Goal: Task Accomplishment & Management: Manage account settings

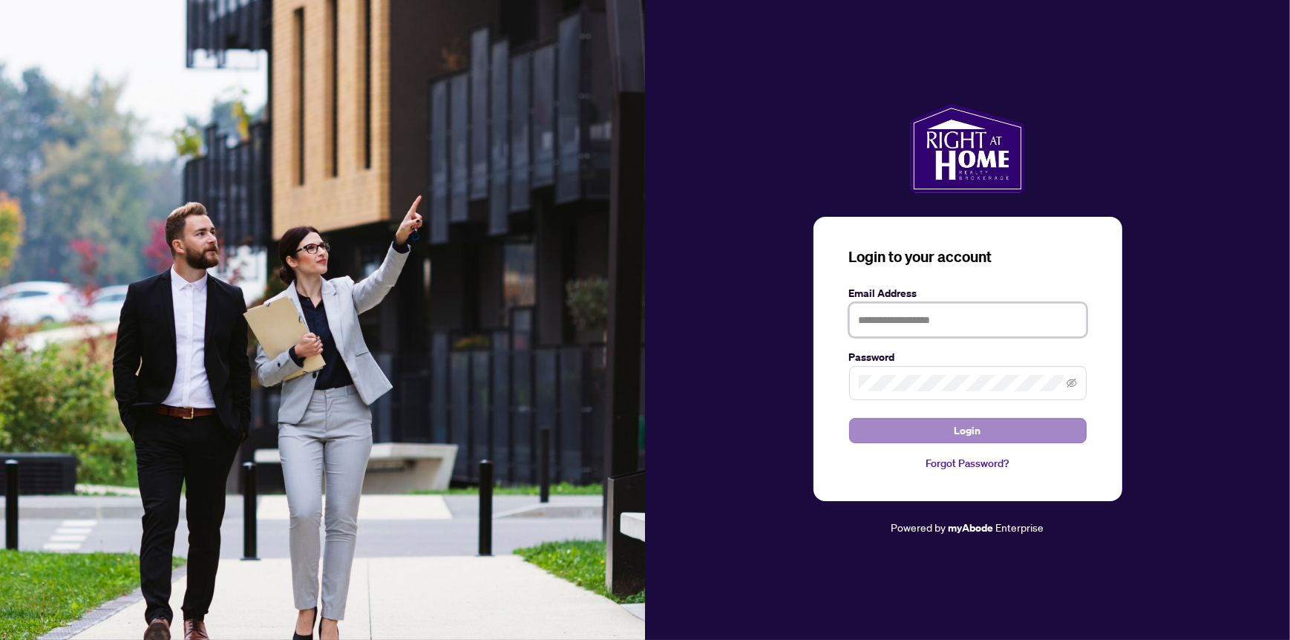
type input "**********"
click at [961, 426] on span "Login" at bounding box center [968, 431] width 27 height 24
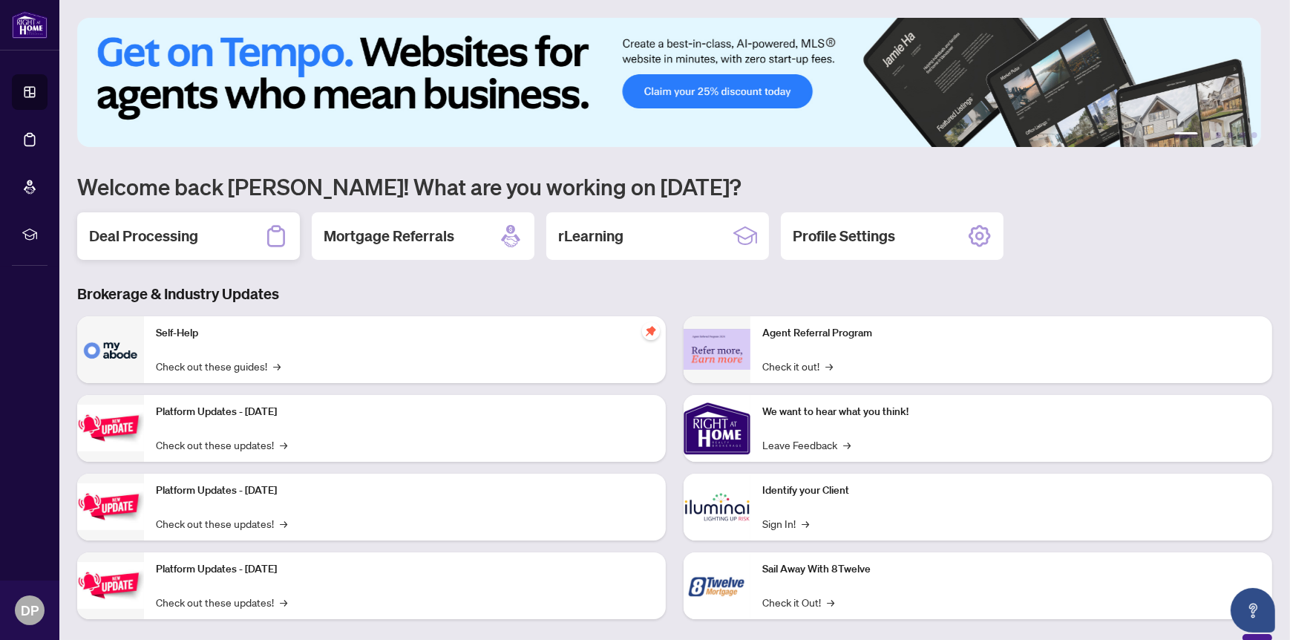
click at [165, 234] on h2 "Deal Processing" at bounding box center [143, 236] width 109 height 21
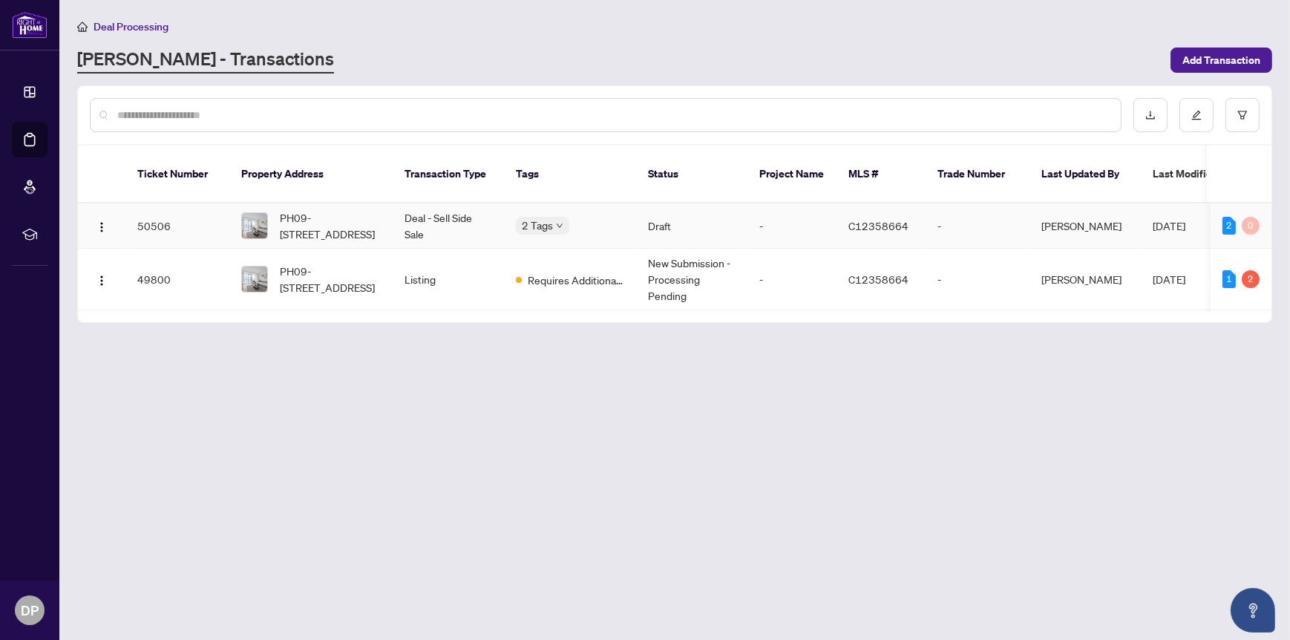
click at [428, 203] on td "Deal - Sell Side Sale" at bounding box center [448, 225] width 111 height 45
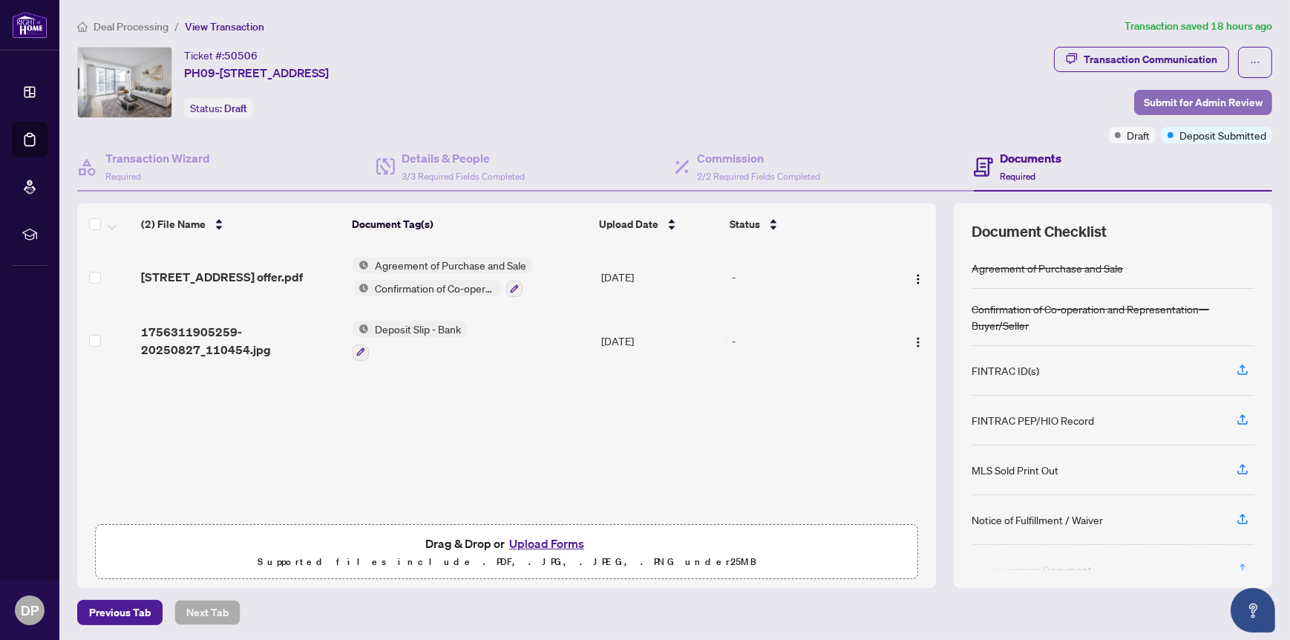
click at [1144, 106] on span "Submit for Admin Review" at bounding box center [1203, 103] width 119 height 24
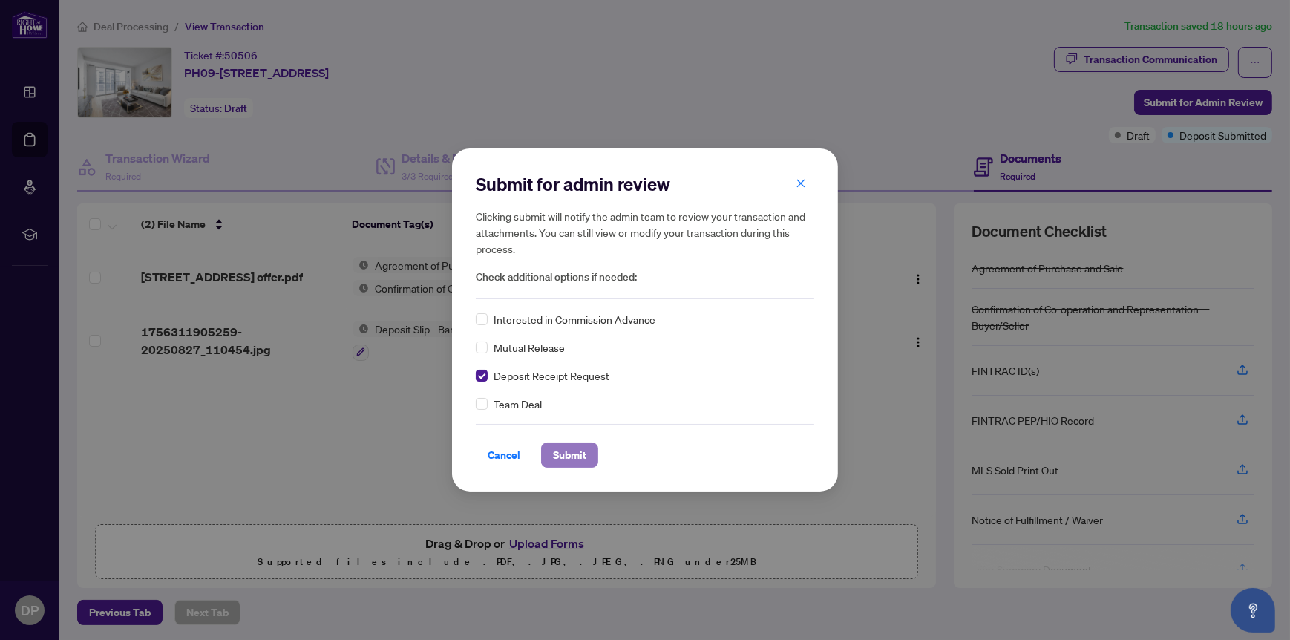
click at [569, 457] on span "Submit" at bounding box center [569, 455] width 33 height 24
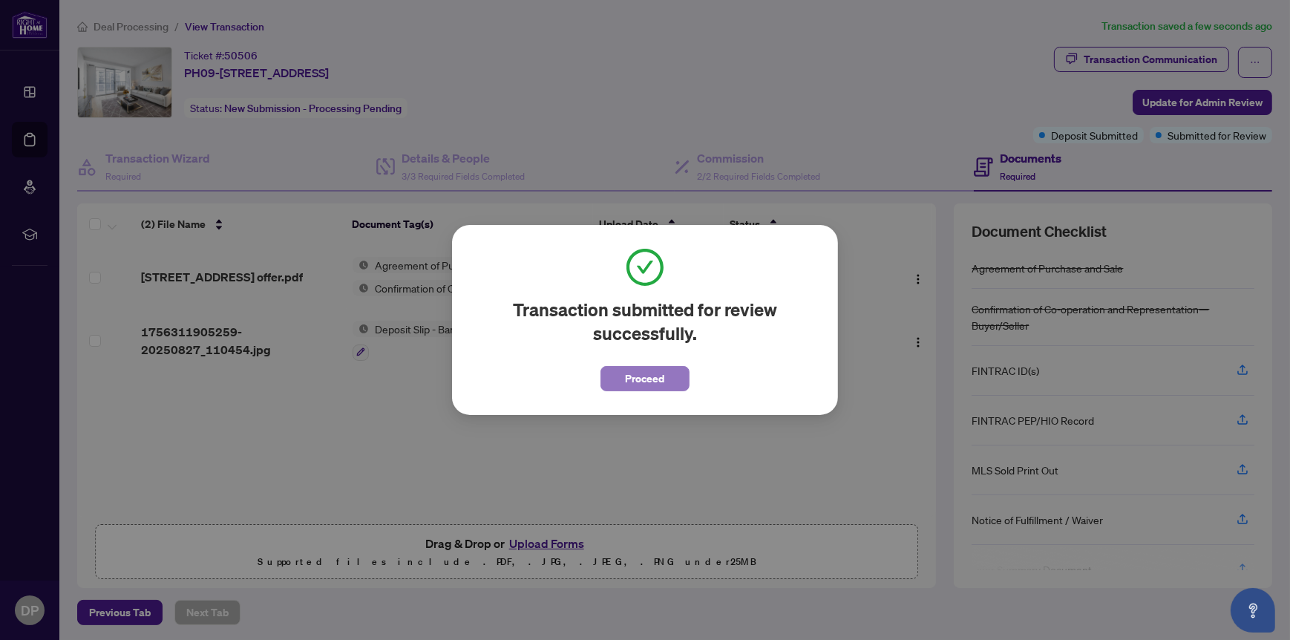
click at [663, 382] on span "Proceed" at bounding box center [645, 379] width 39 height 24
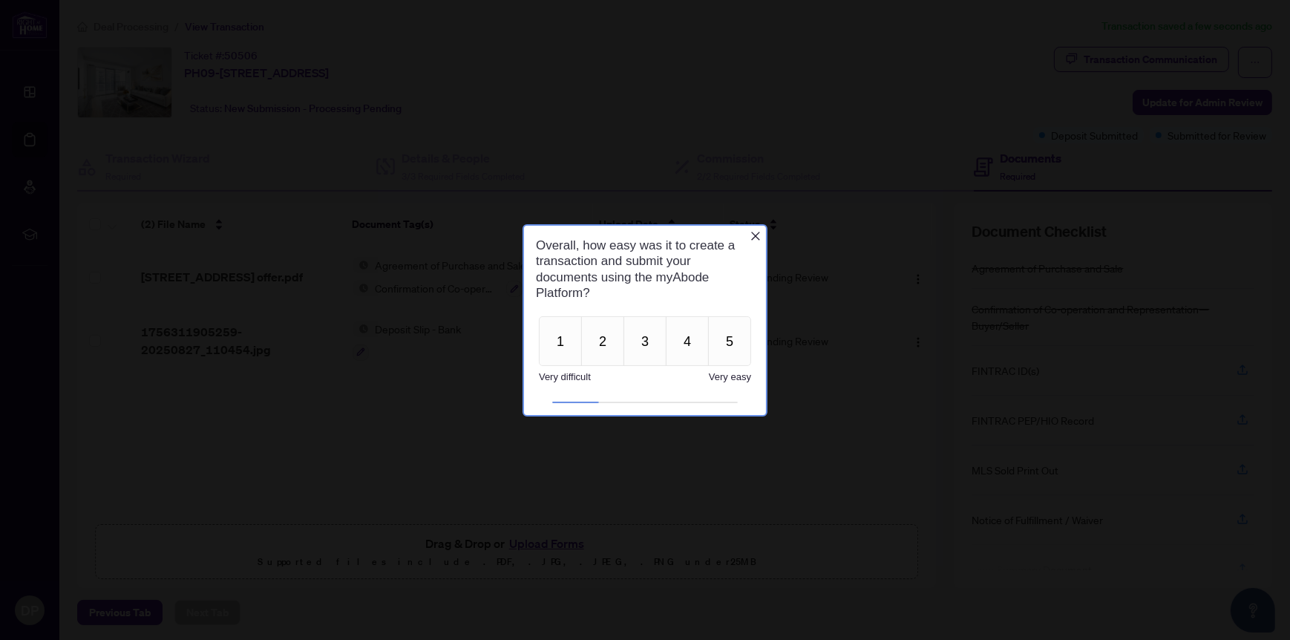
click at [757, 233] on icon "Close button" at bounding box center [754, 235] width 9 height 9
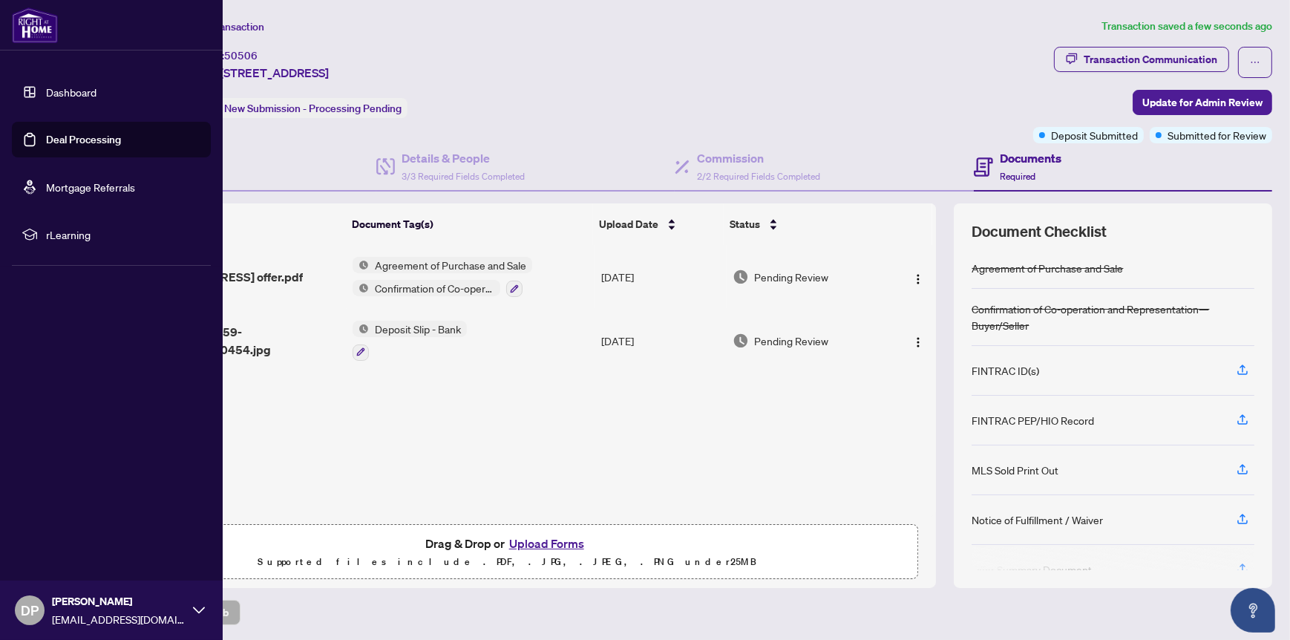
click at [76, 90] on link "Dashboard" at bounding box center [71, 91] width 50 height 13
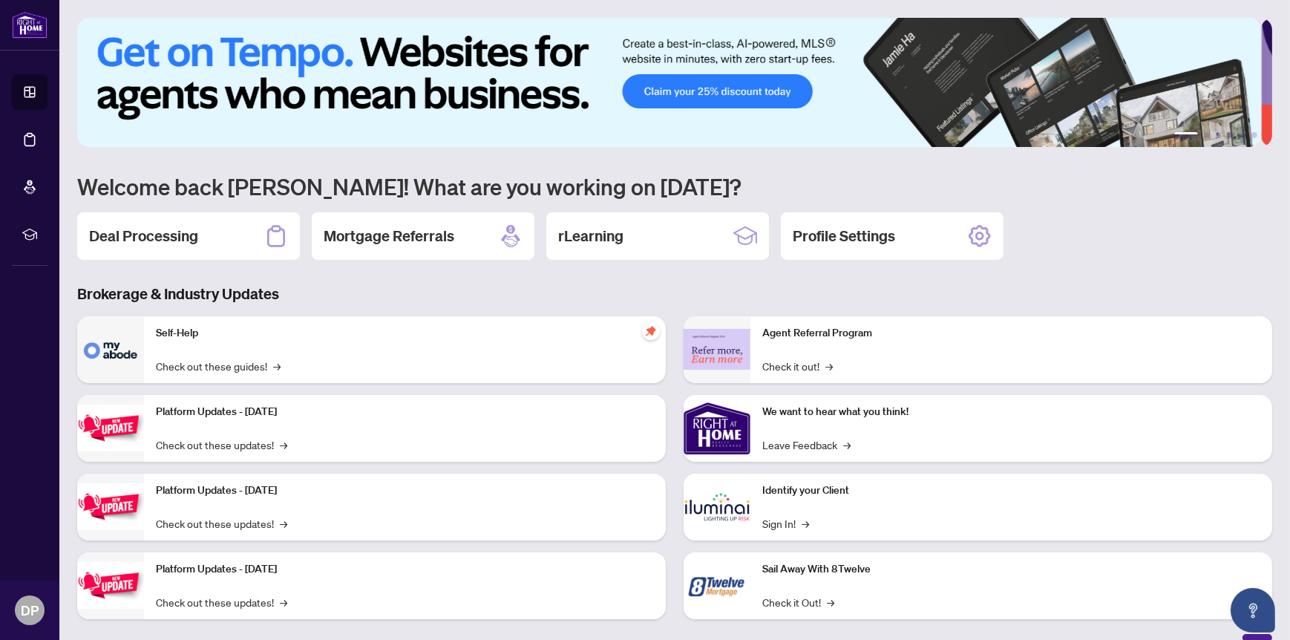
drag, startPoint x: 155, startPoint y: 230, endPoint x: 163, endPoint y: 232, distance: 8.5
click at [156, 230] on h2 "Deal Processing" at bounding box center [143, 236] width 109 height 21
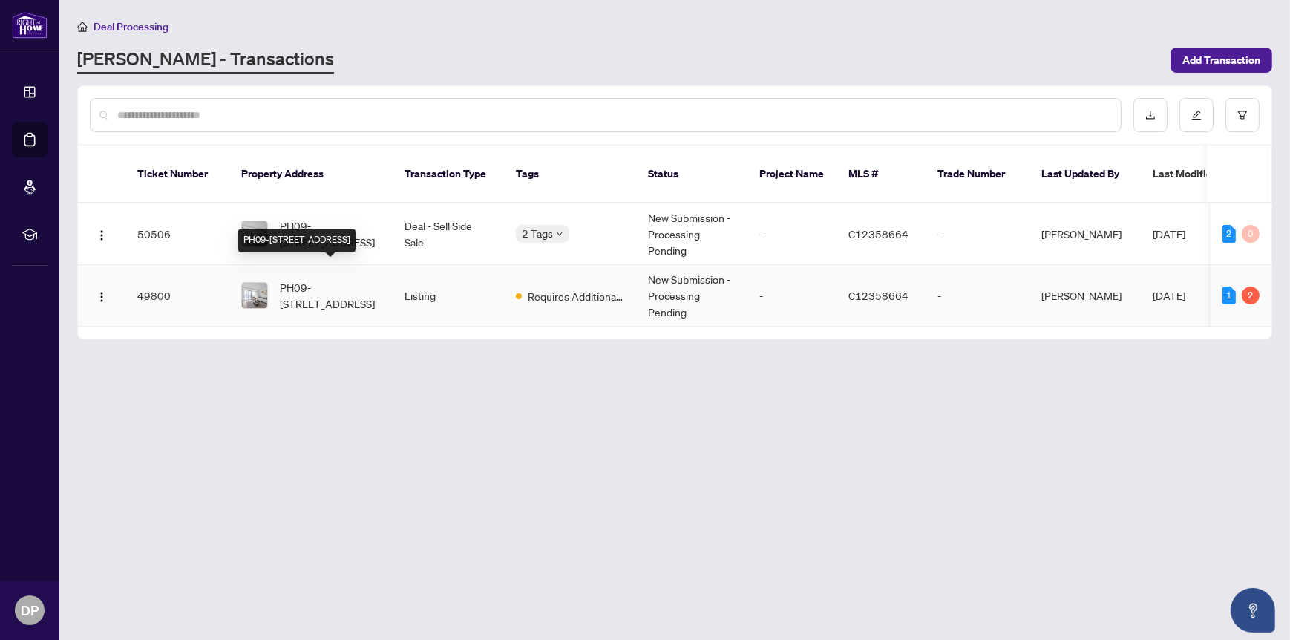
click at [322, 279] on span "PH09-[STREET_ADDRESS]" at bounding box center [330, 295] width 101 height 33
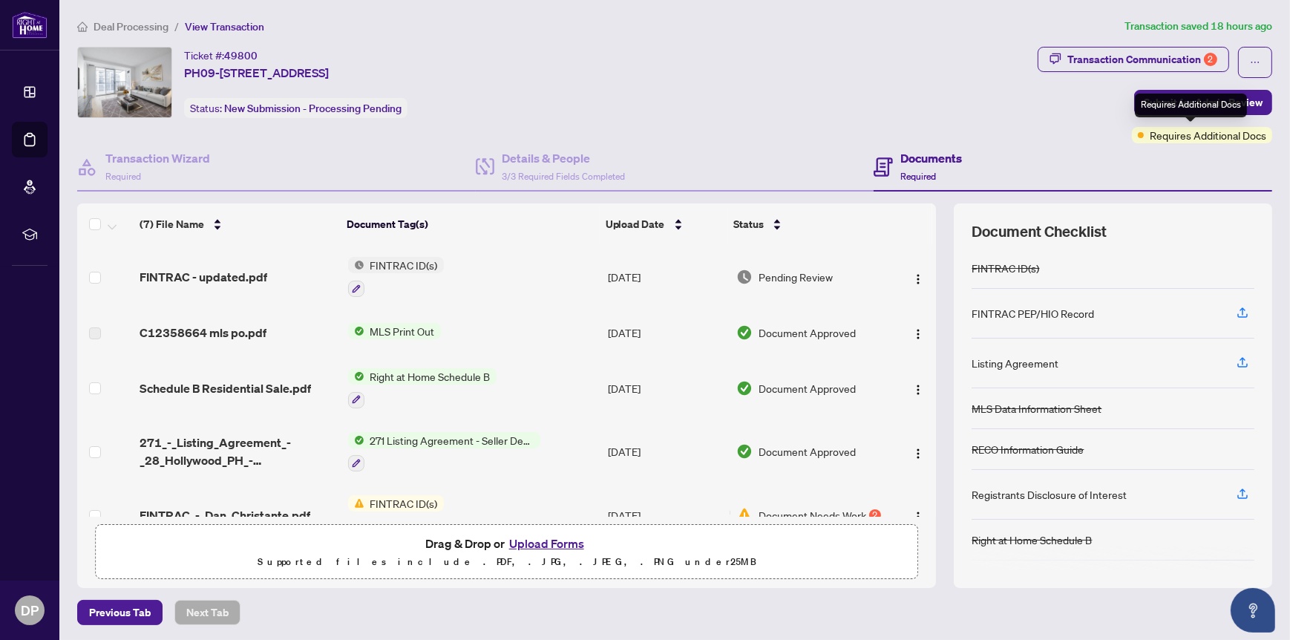
click at [1177, 101] on div "Requires Additional Docs" at bounding box center [1191, 106] width 112 height 24
click at [1154, 100] on span "Submit for Admin Review" at bounding box center [1203, 103] width 119 height 24
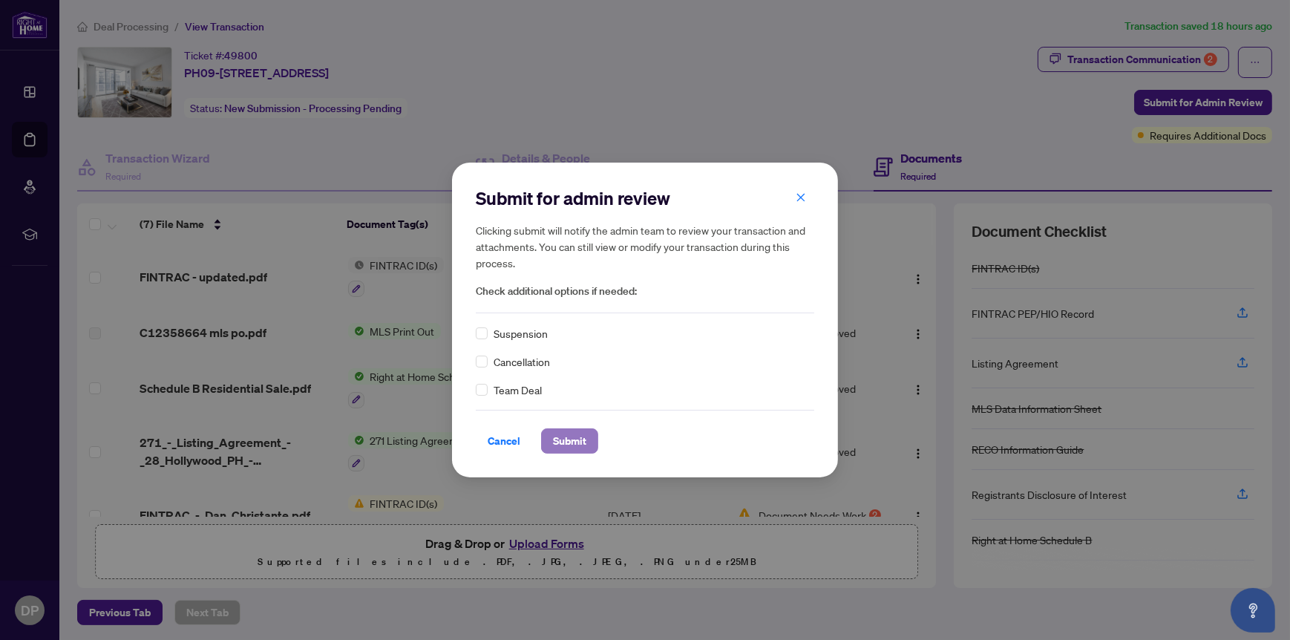
click at [572, 440] on span "Submit" at bounding box center [569, 441] width 33 height 24
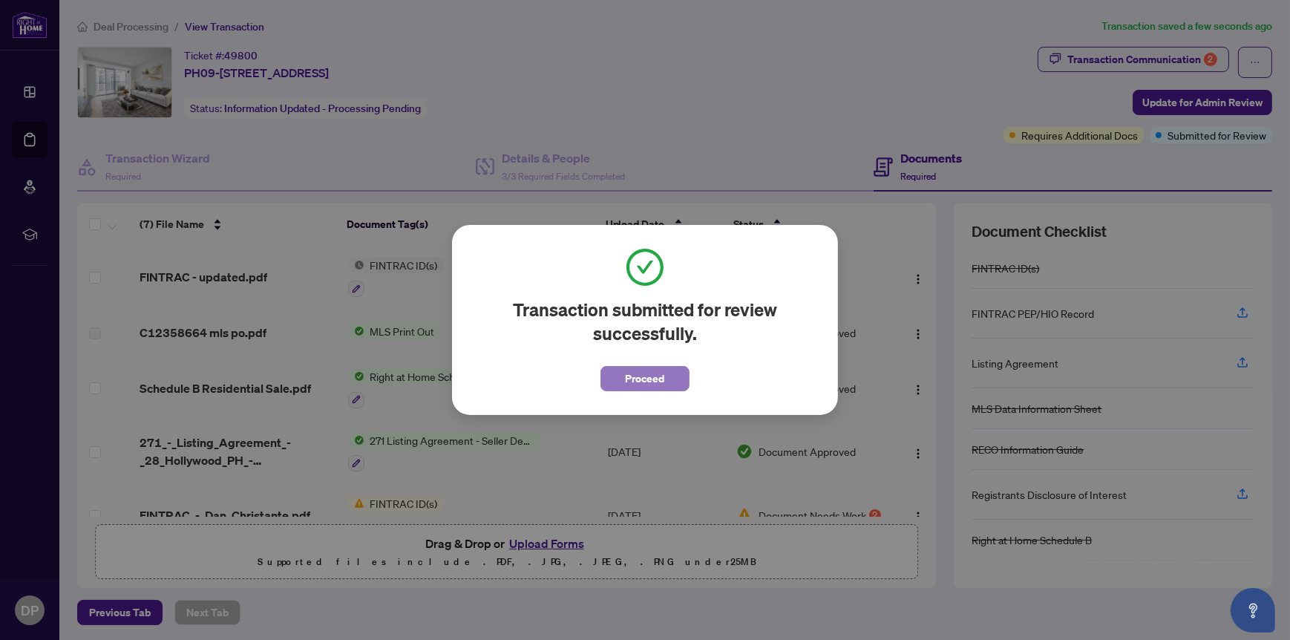
click at [658, 373] on span "Proceed" at bounding box center [645, 379] width 39 height 24
